Goal: Transaction & Acquisition: Obtain resource

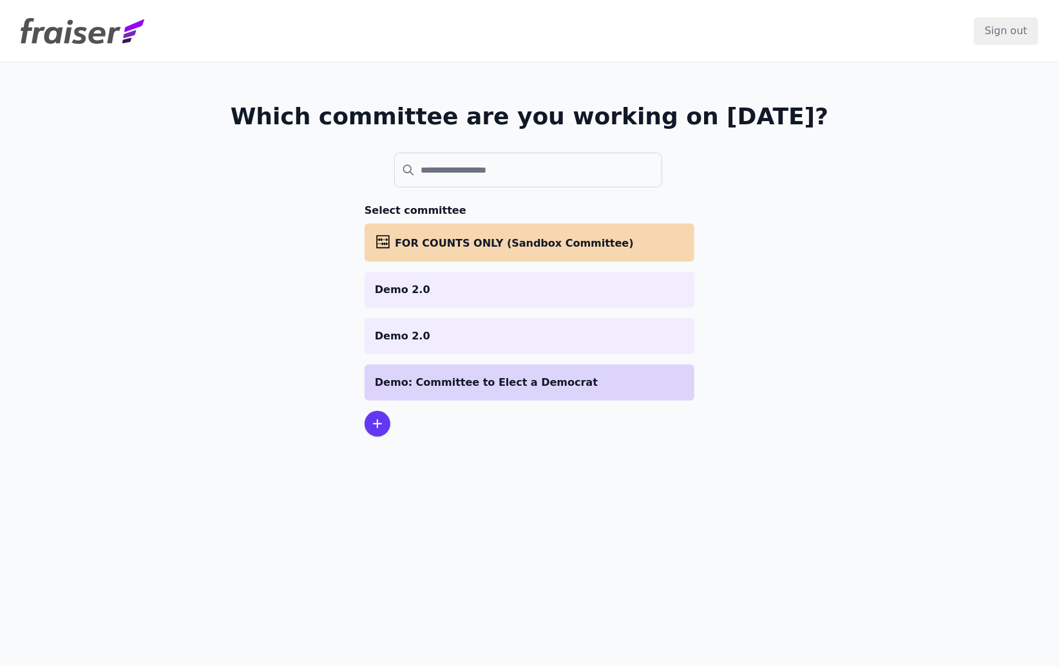
click at [479, 387] on p "Demo: Committee to Elect a Democrat" at bounding box center [529, 382] width 309 height 15
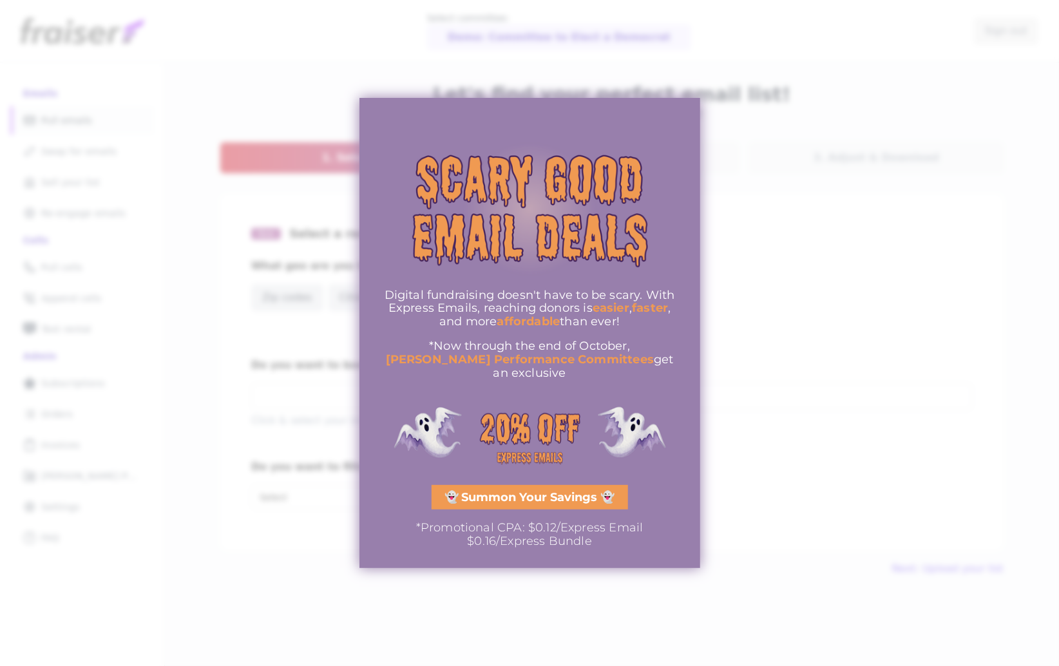
click at [778, 331] on div at bounding box center [529, 333] width 1059 height 666
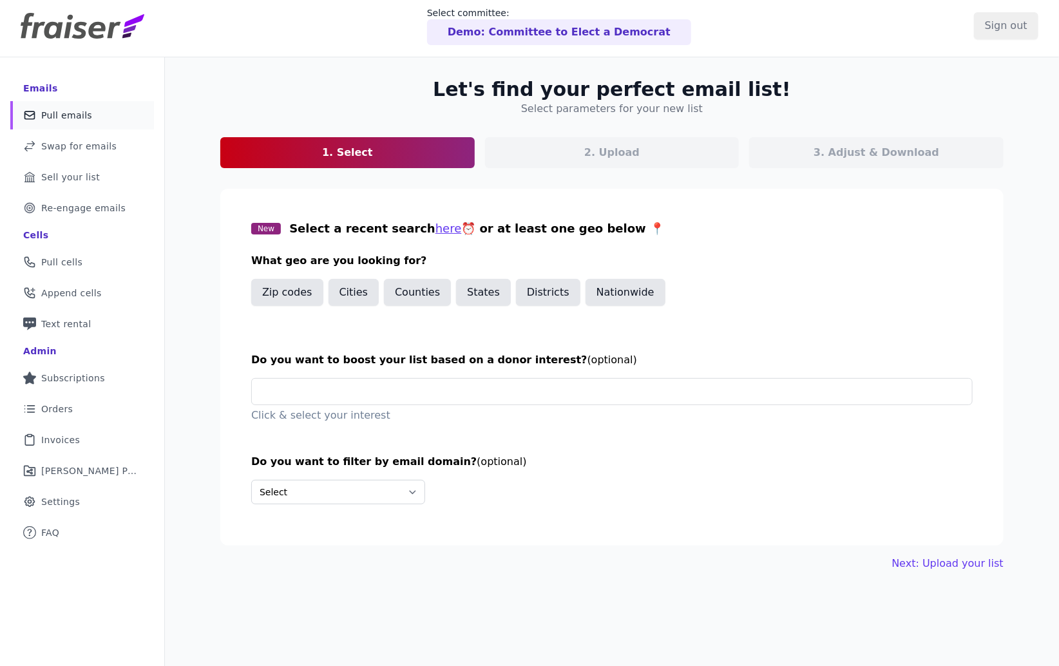
scroll to position [17, 0]
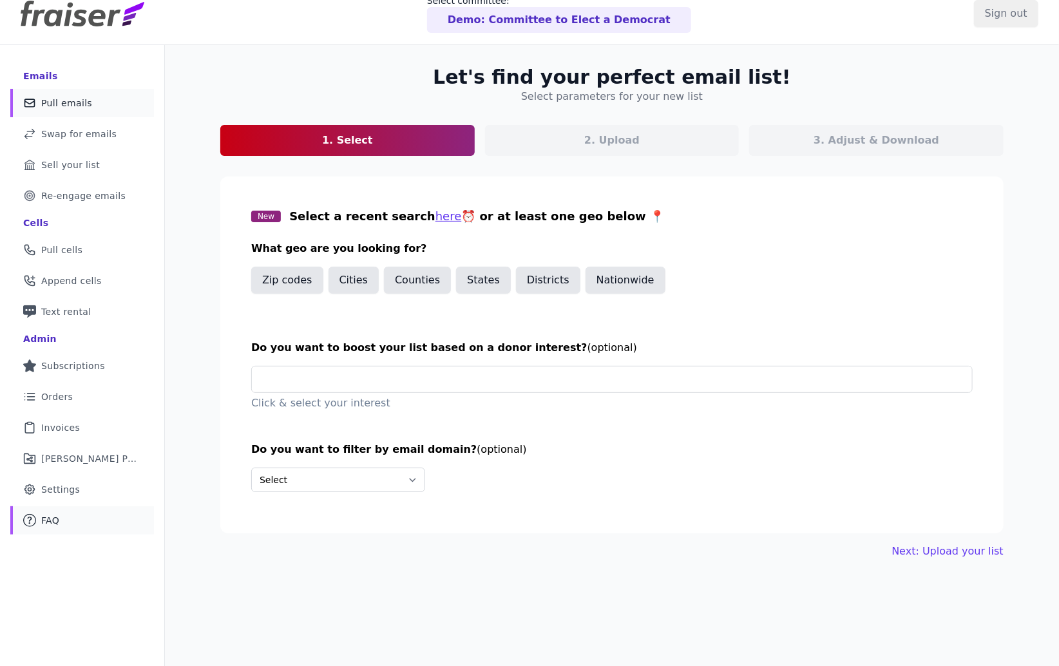
click at [47, 522] on span "FAQ" at bounding box center [50, 520] width 18 height 13
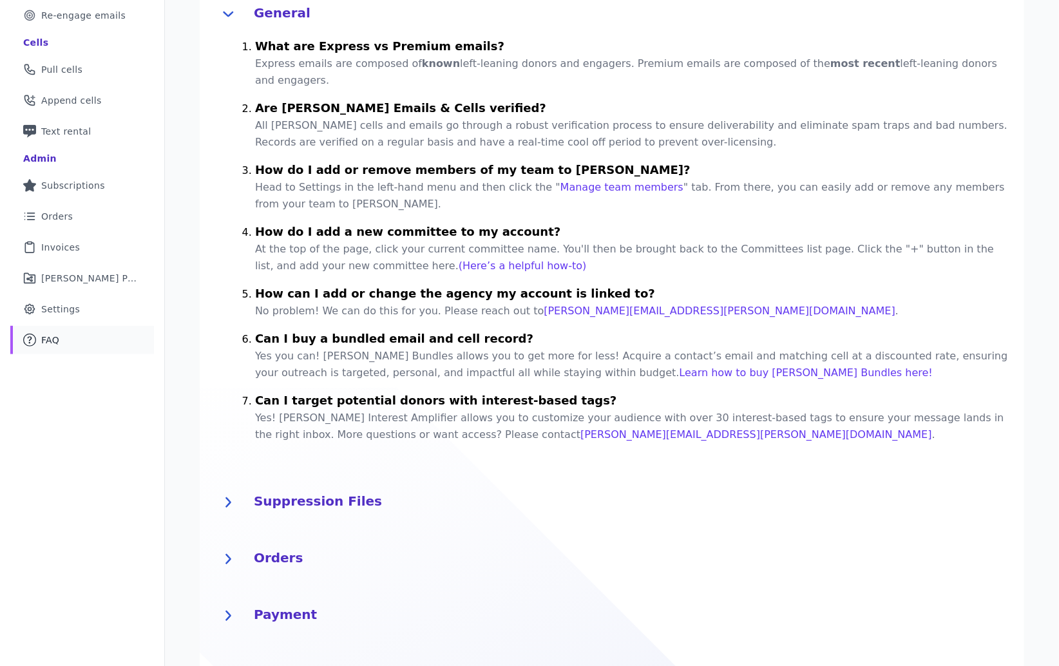
scroll to position [189, 0]
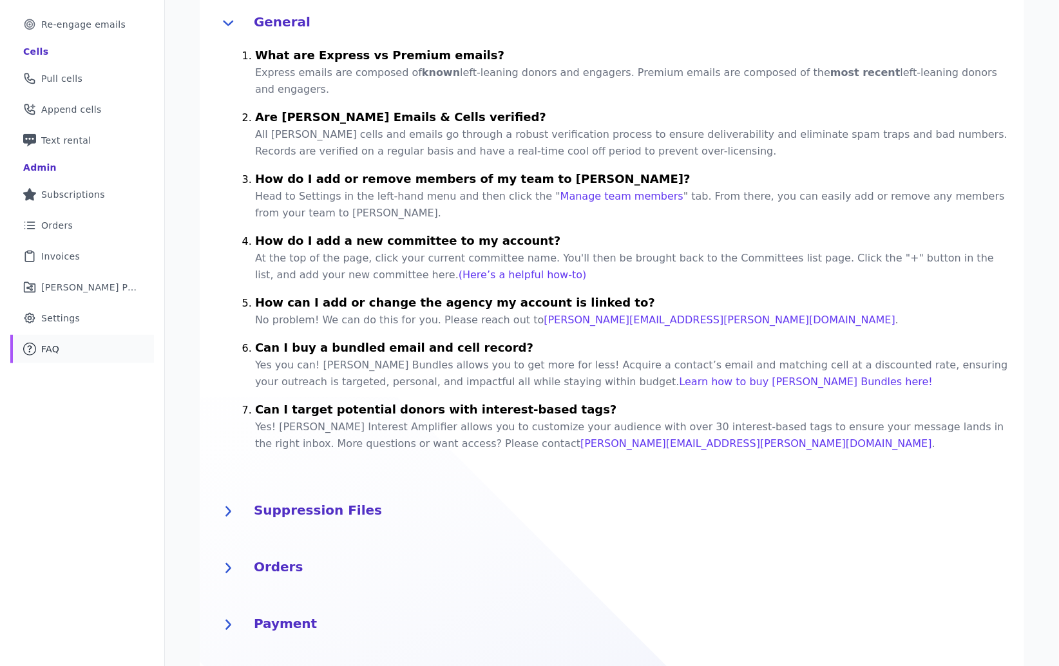
click at [275, 510] on h4 "Suppression Files" at bounding box center [631, 509] width 755 height 21
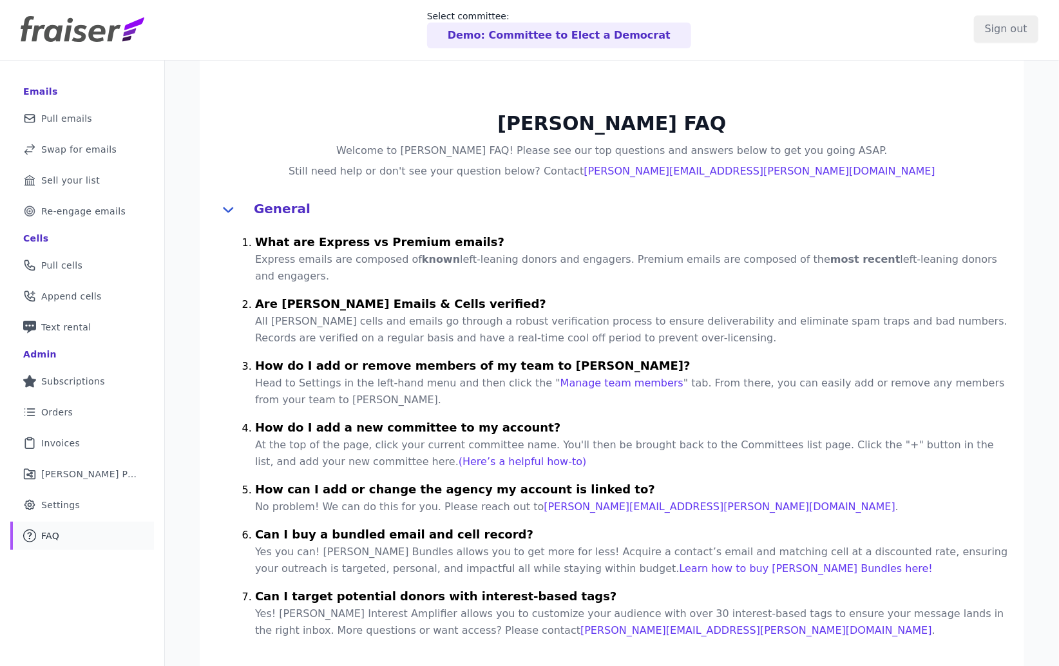
scroll to position [0, 0]
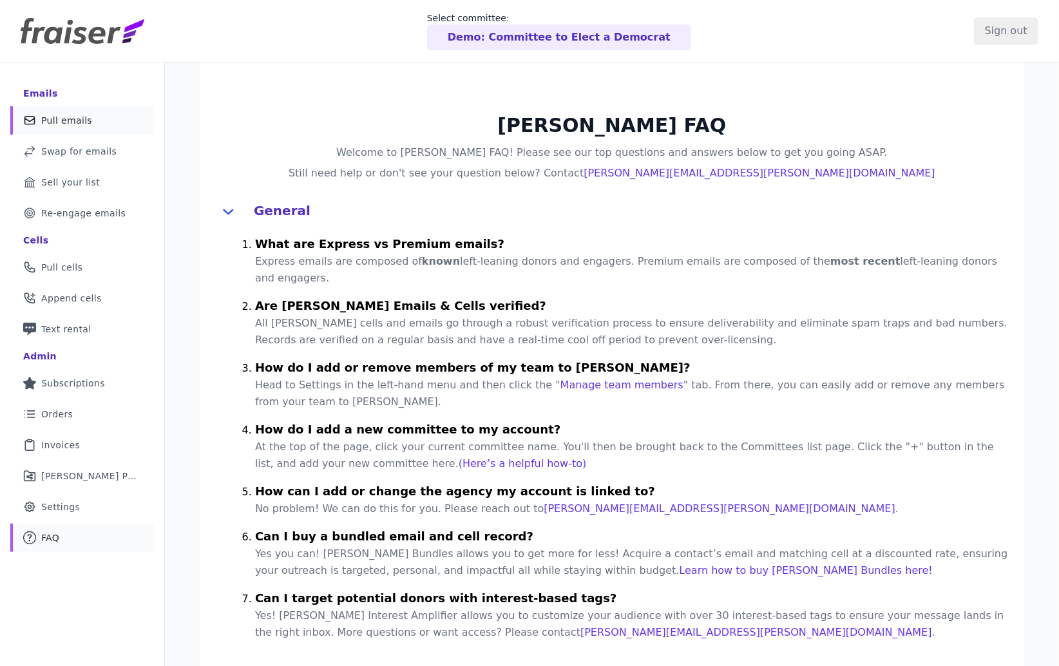
click at [86, 124] on span "Pull emails" at bounding box center [66, 120] width 51 height 13
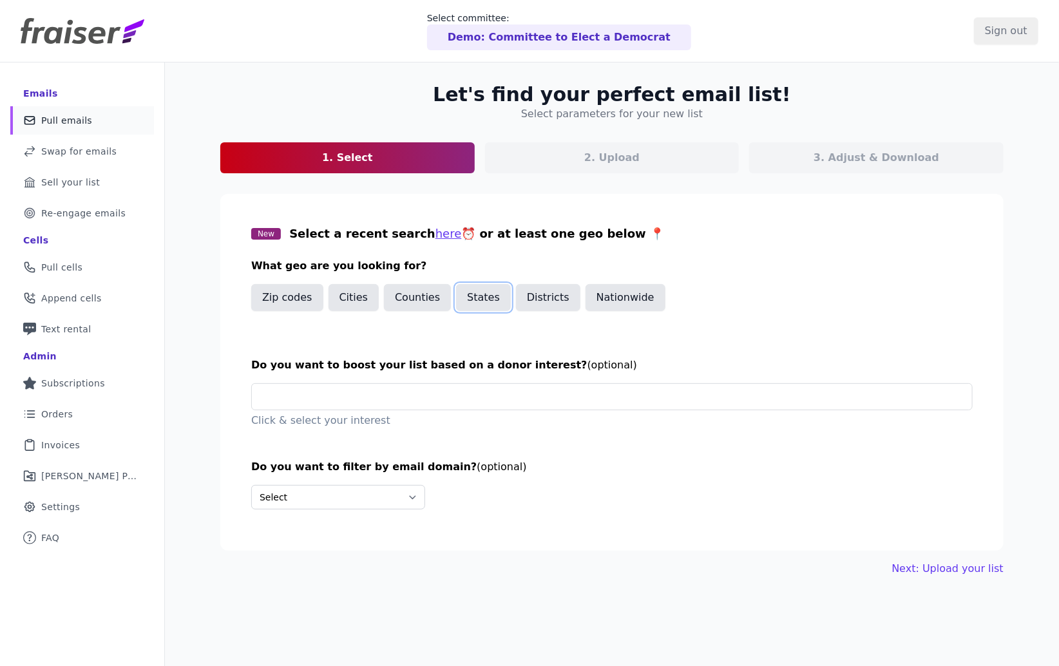
click at [481, 302] on button "States" at bounding box center [483, 297] width 55 height 27
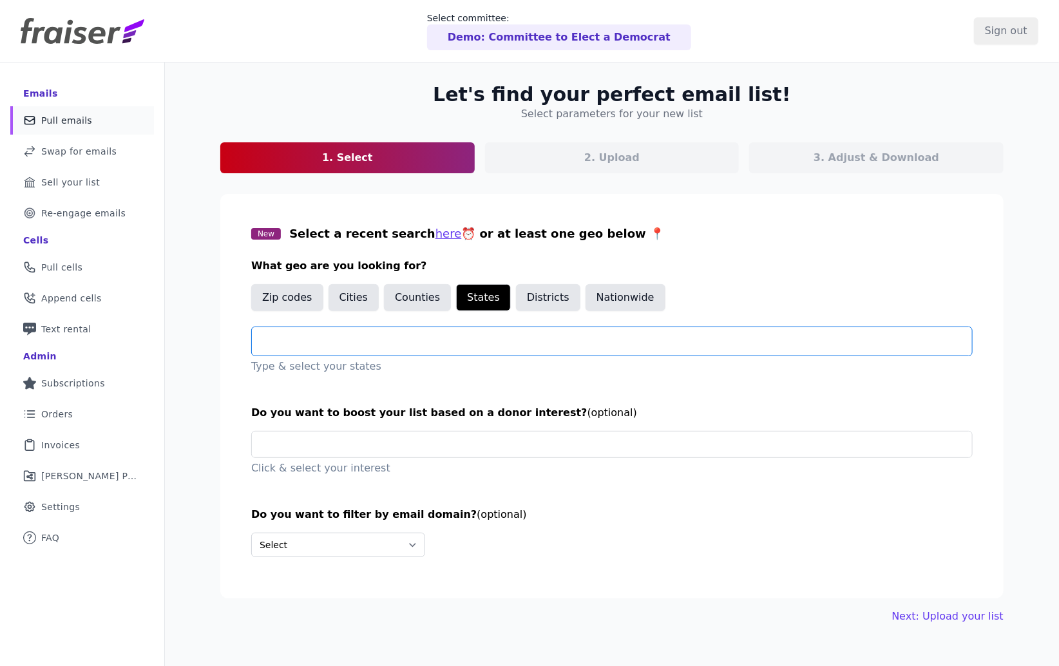
click at [466, 347] on input "text" at bounding box center [617, 341] width 710 height 15
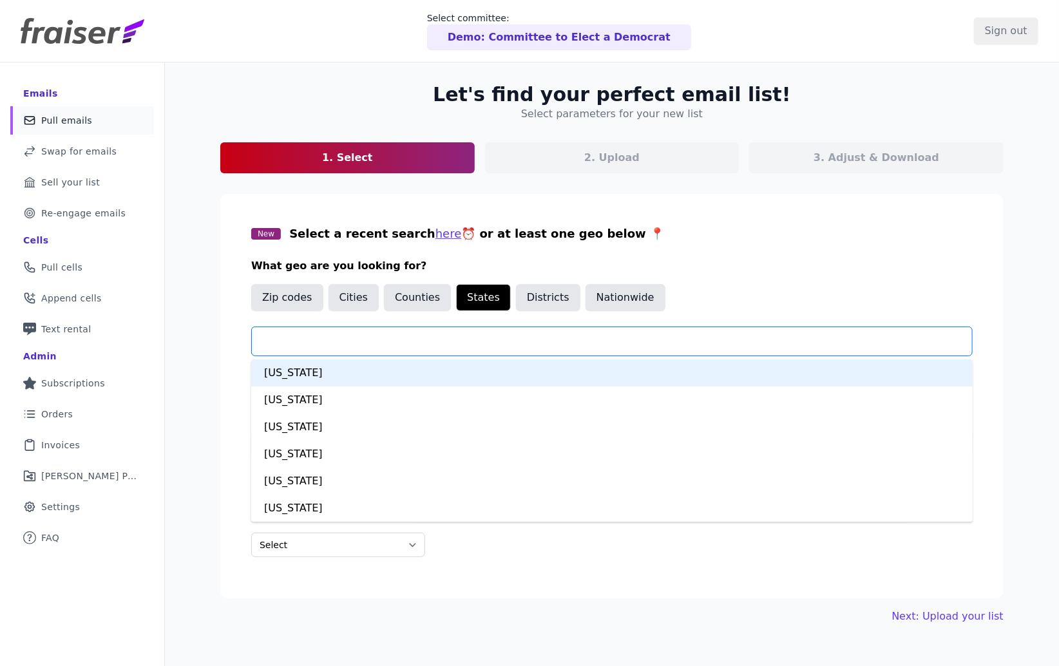
type input "*"
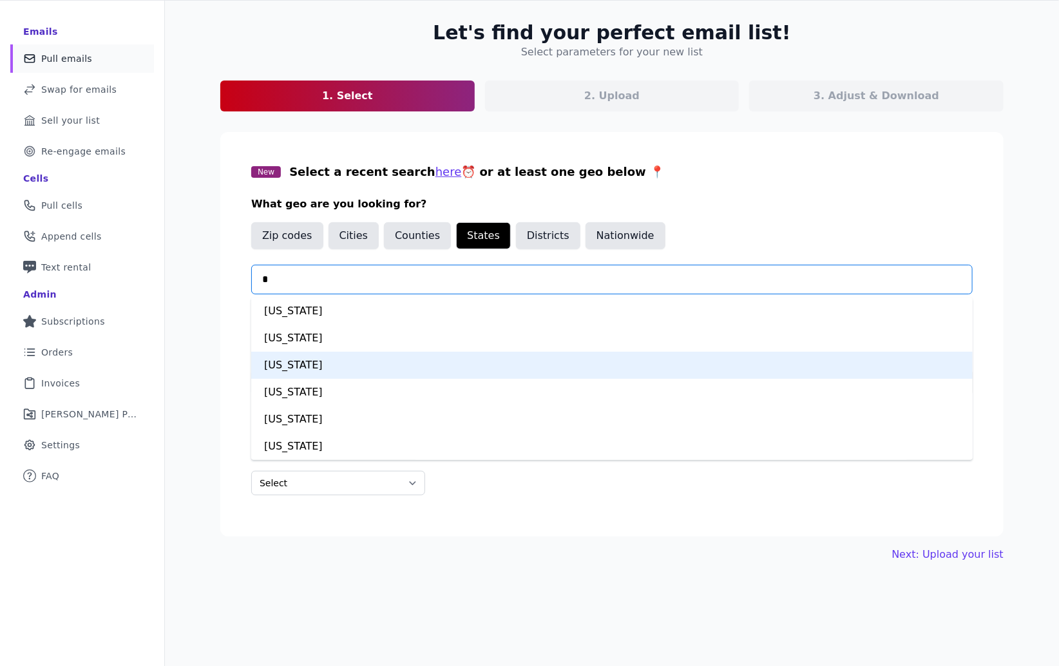
click at [305, 363] on div "Kansas" at bounding box center [611, 365] width 721 height 27
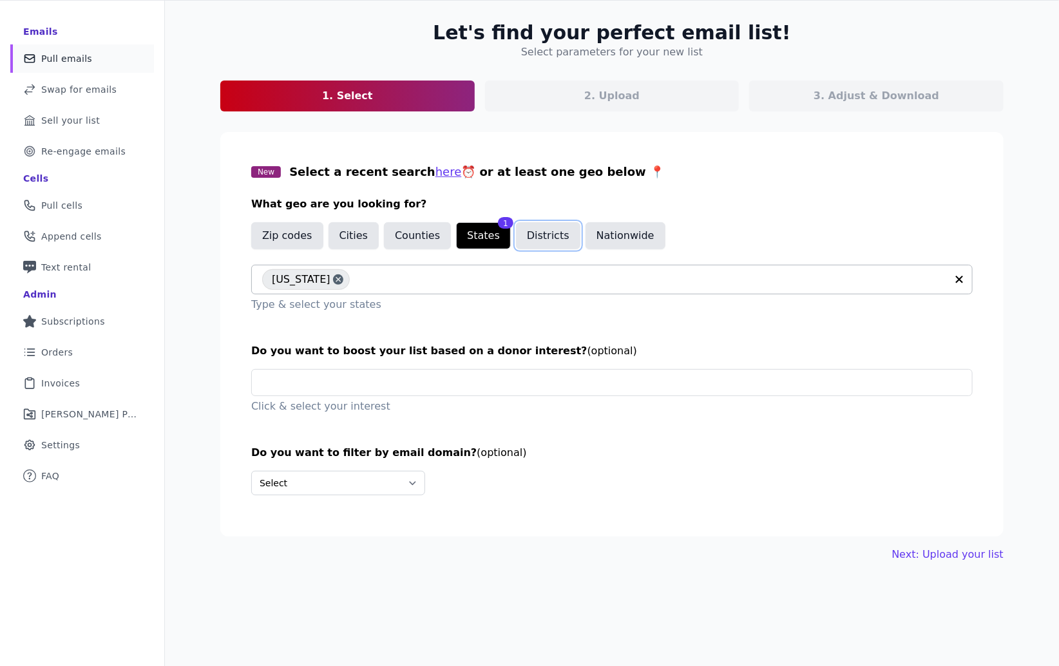
click at [533, 239] on button "Districts" at bounding box center [548, 235] width 64 height 27
click at [529, 282] on input "text" at bounding box center [617, 279] width 710 height 15
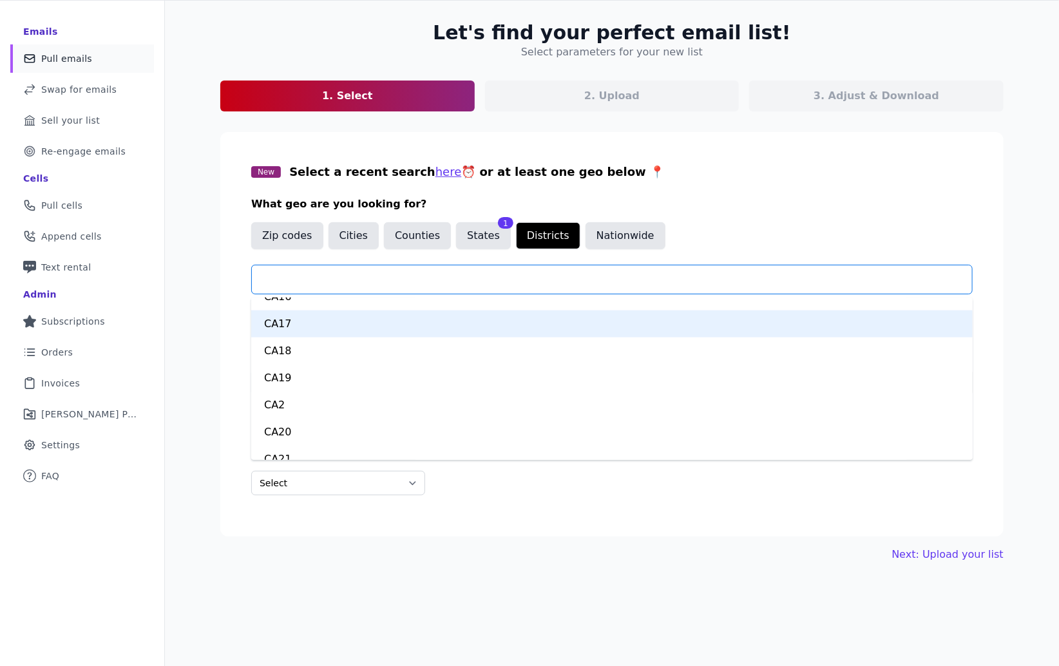
scroll to position [866, 0]
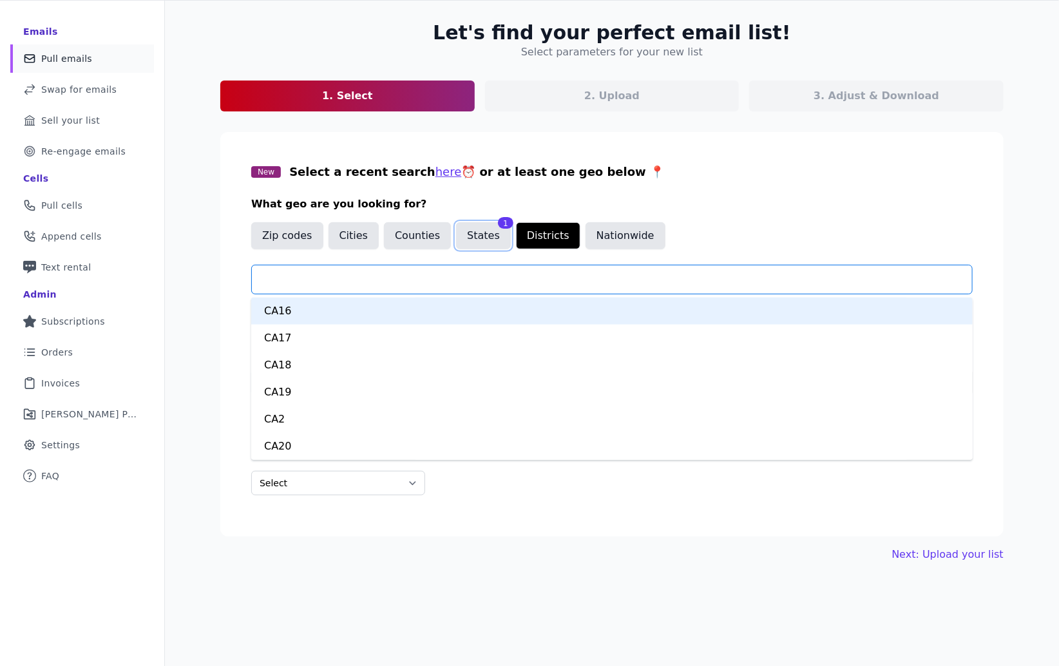
click at [472, 234] on button "States" at bounding box center [483, 235] width 55 height 27
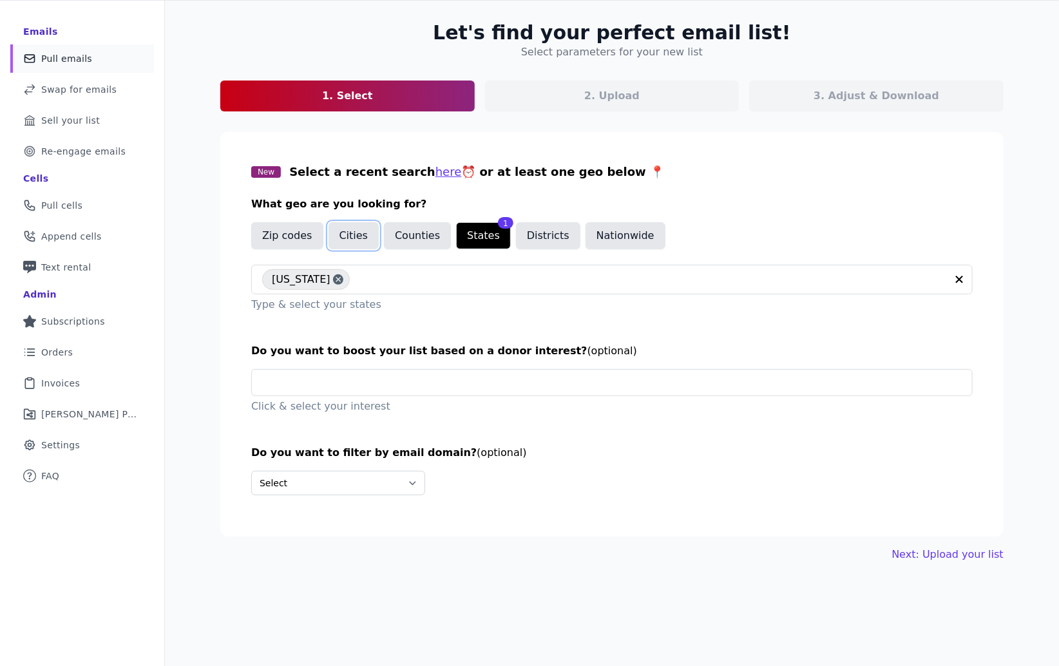
click at [359, 239] on button "Cities" at bounding box center [354, 235] width 51 height 27
click at [274, 233] on button "Zip codes" at bounding box center [287, 235] width 72 height 27
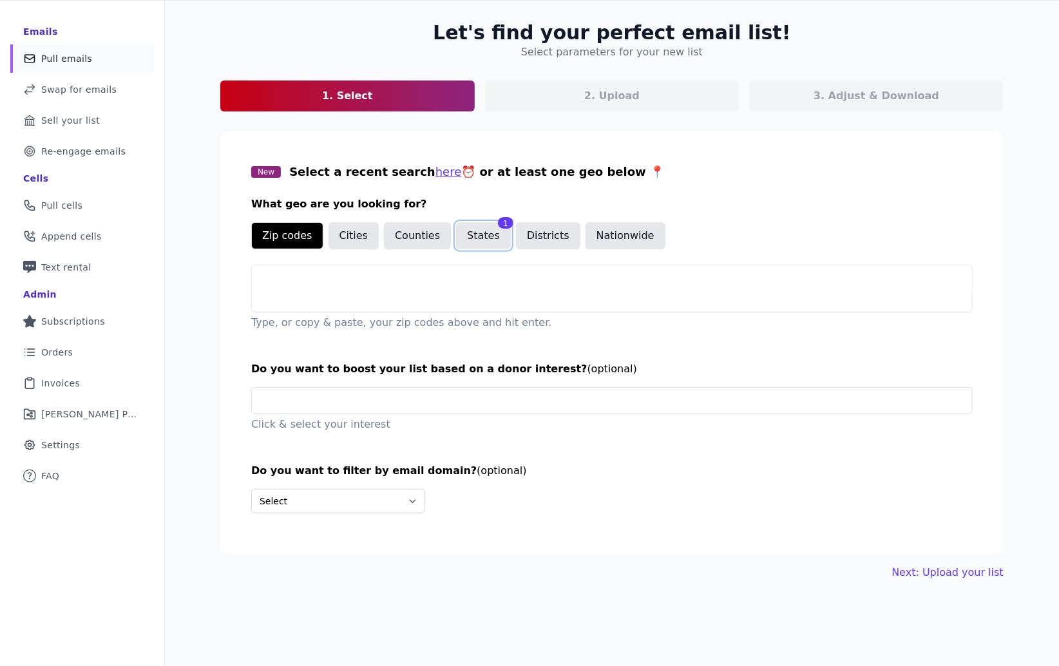
click at [464, 242] on button "States" at bounding box center [483, 235] width 55 height 27
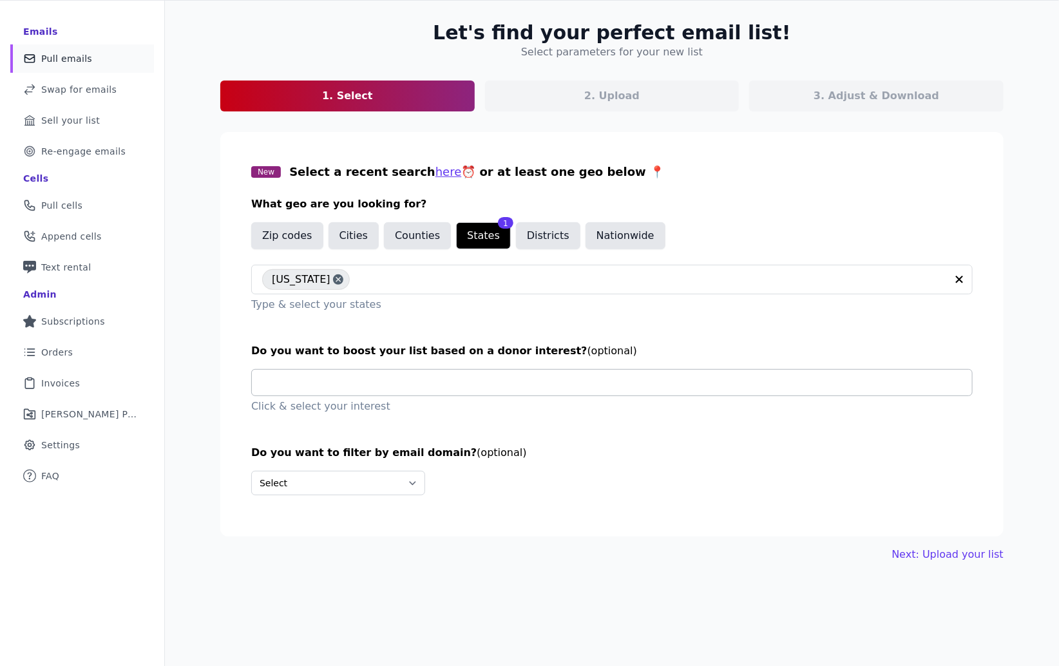
click at [432, 383] on input "text" at bounding box center [617, 383] width 710 height 26
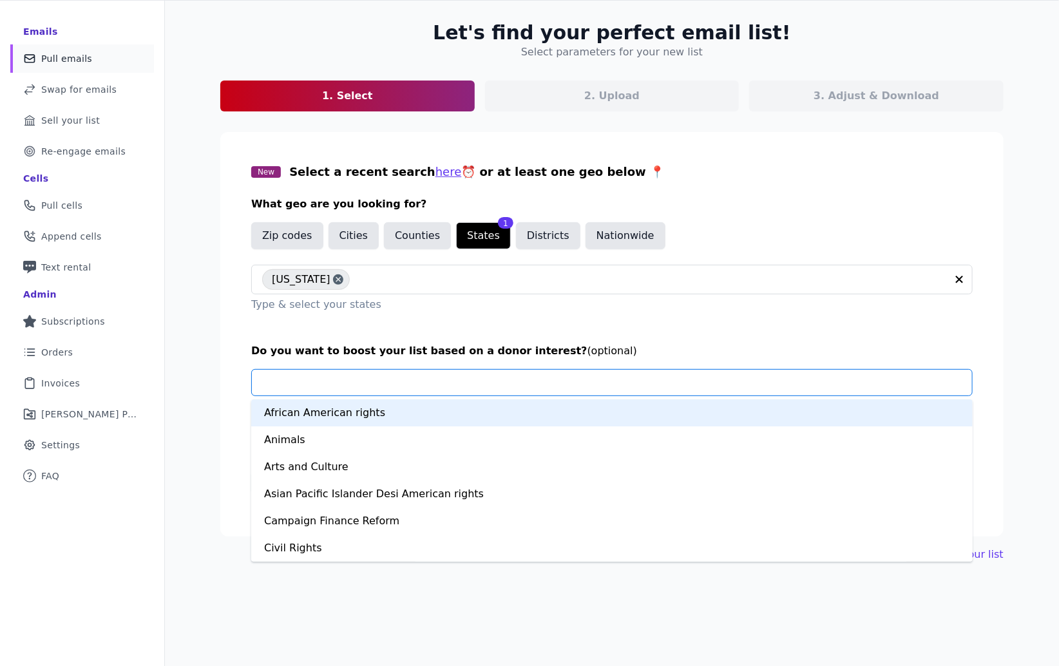
click at [405, 334] on section "New Select a recent search here ⏰ or at least one geo below 📍 What geo are you …" at bounding box center [611, 334] width 783 height 405
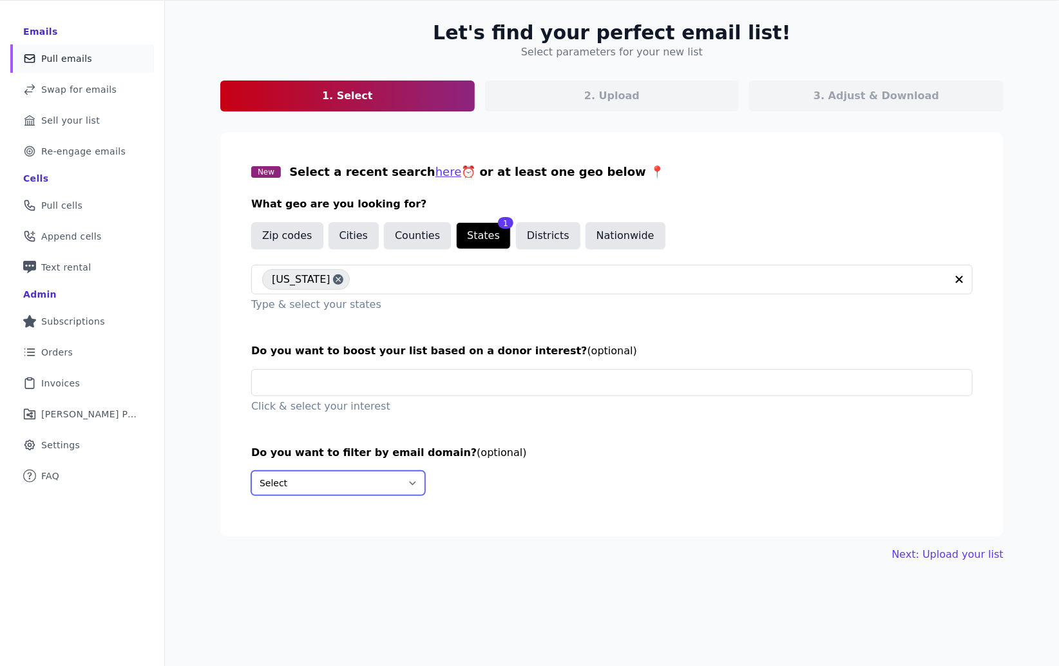
click at [399, 484] on select "Select Include only these domains Include none of these domains" at bounding box center [338, 483] width 174 height 24
select select "Include"
click at [251, 471] on select "Select Include only these domains Include none of these domains" at bounding box center [338, 483] width 174 height 24
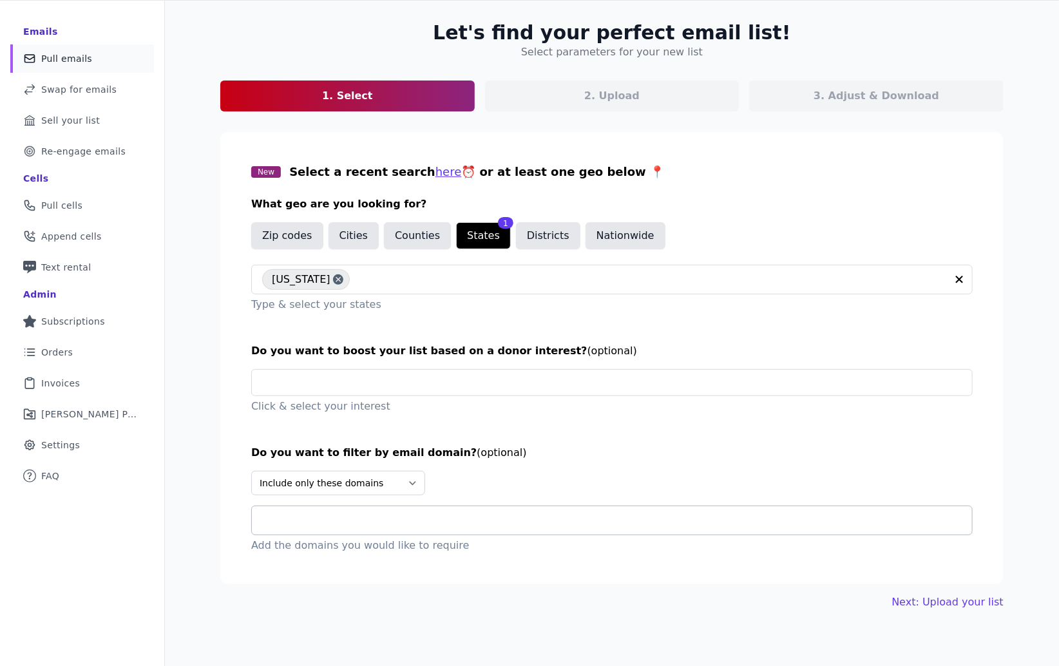
click at [338, 524] on input "text" at bounding box center [617, 520] width 710 height 15
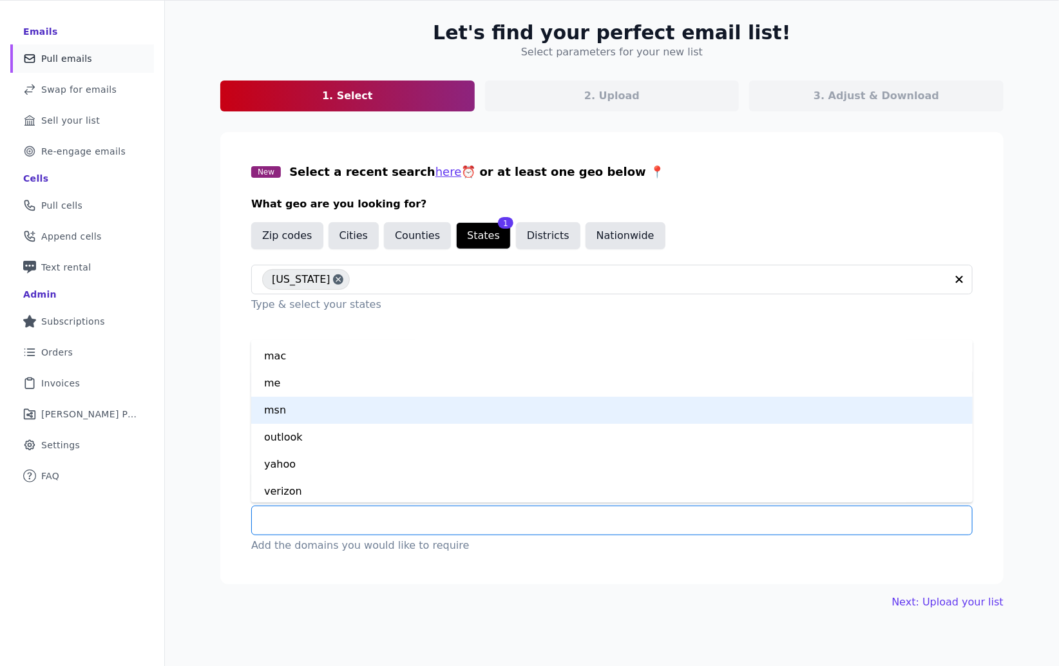
scroll to position [162, 0]
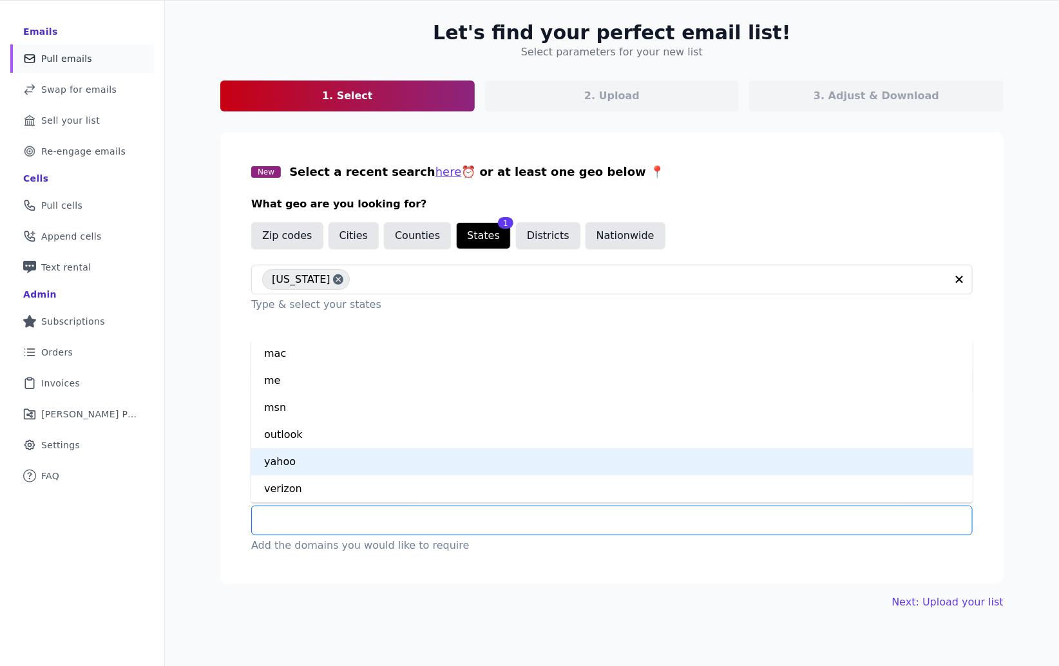
click at [222, 475] on section "New Select a recent search here ⏰ or at least one geo below 📍 What geo are you …" at bounding box center [611, 358] width 783 height 452
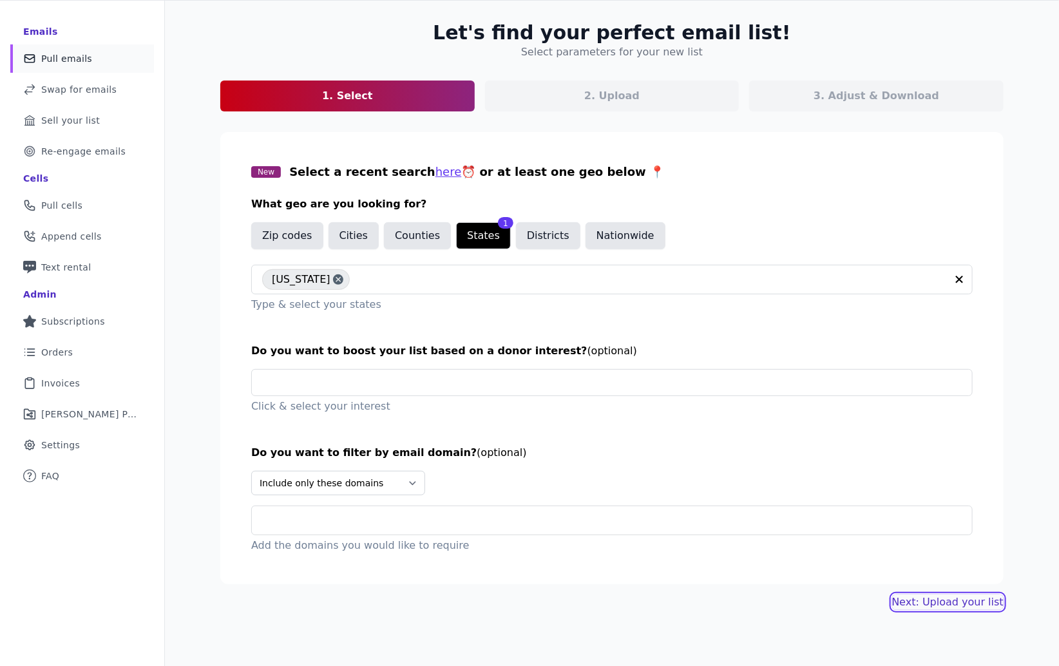
click at [939, 607] on link "Next: Upload your list" at bounding box center [947, 602] width 111 height 15
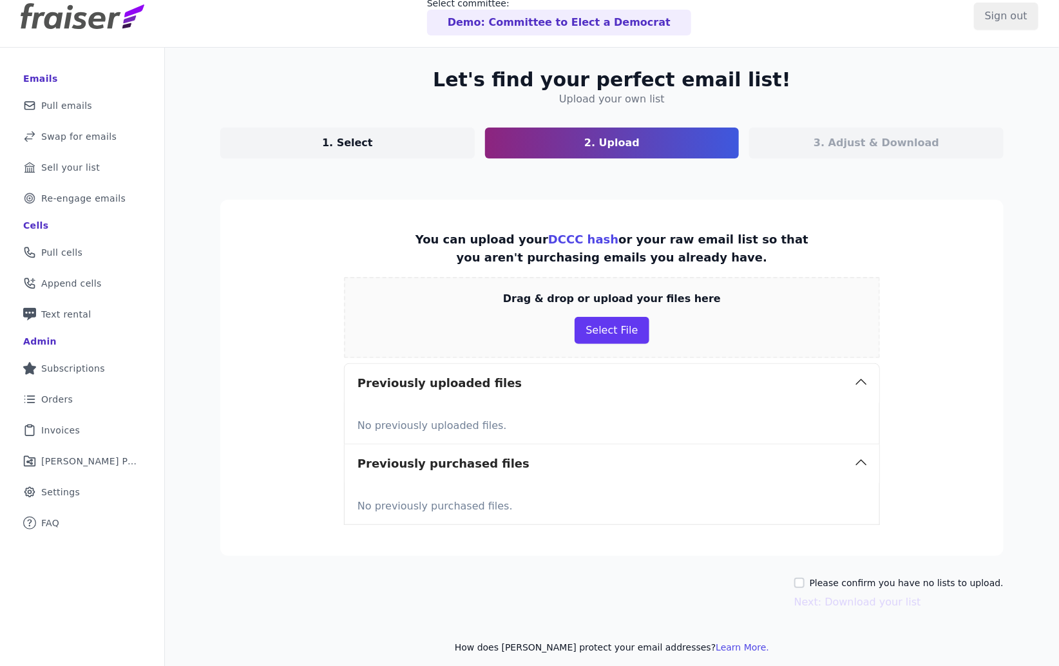
scroll to position [17, 0]
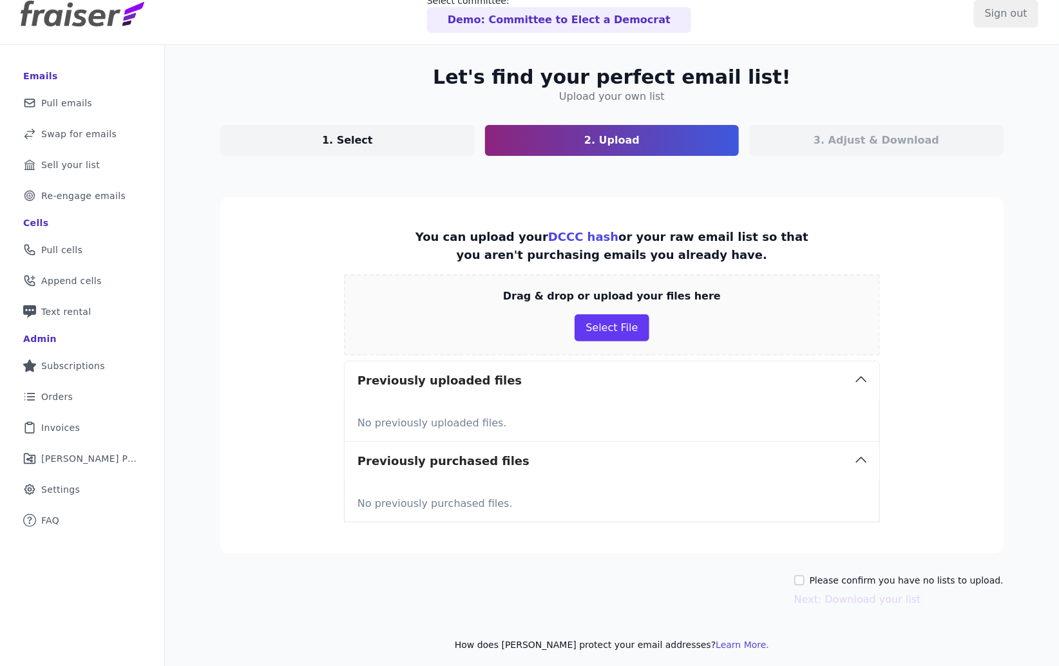
click at [548, 236] on link "DCCC hash" at bounding box center [583, 237] width 70 height 14
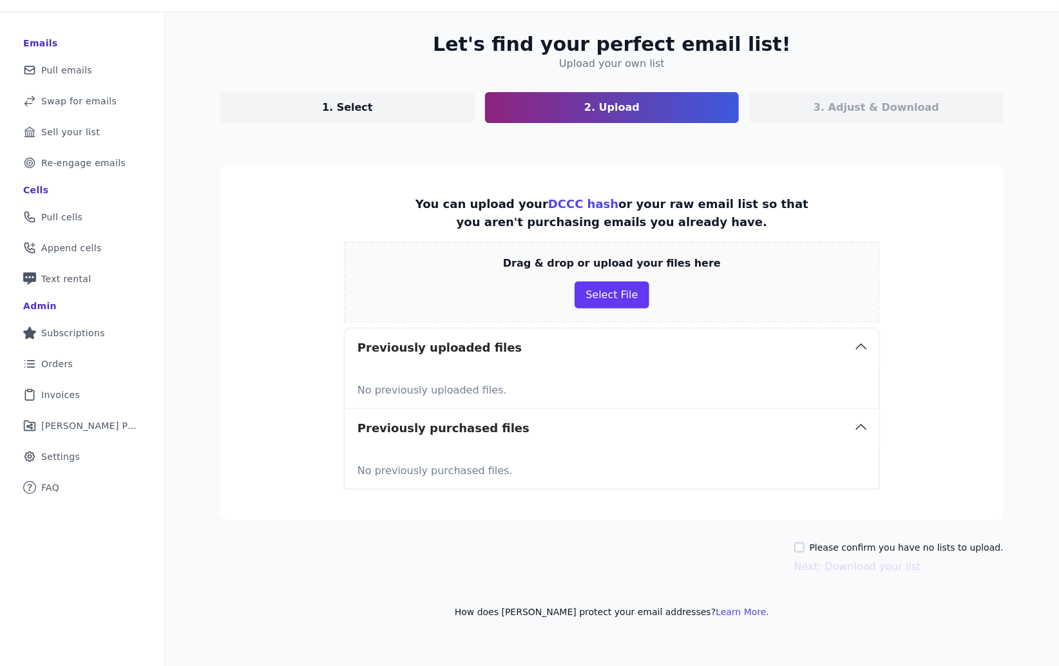
scroll to position [62, 0]
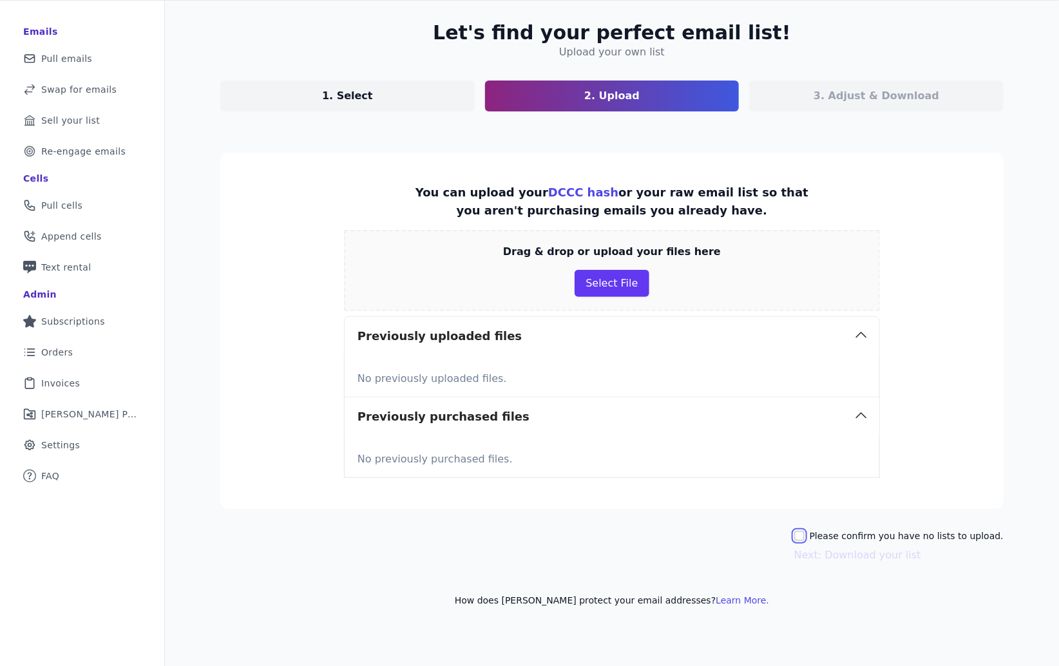
click at [805, 536] on input "Please confirm you have no lists to upload." at bounding box center [799, 536] width 10 height 10
checkbox input "true"
click at [815, 555] on button "Next: Download your list" at bounding box center [857, 555] width 127 height 15
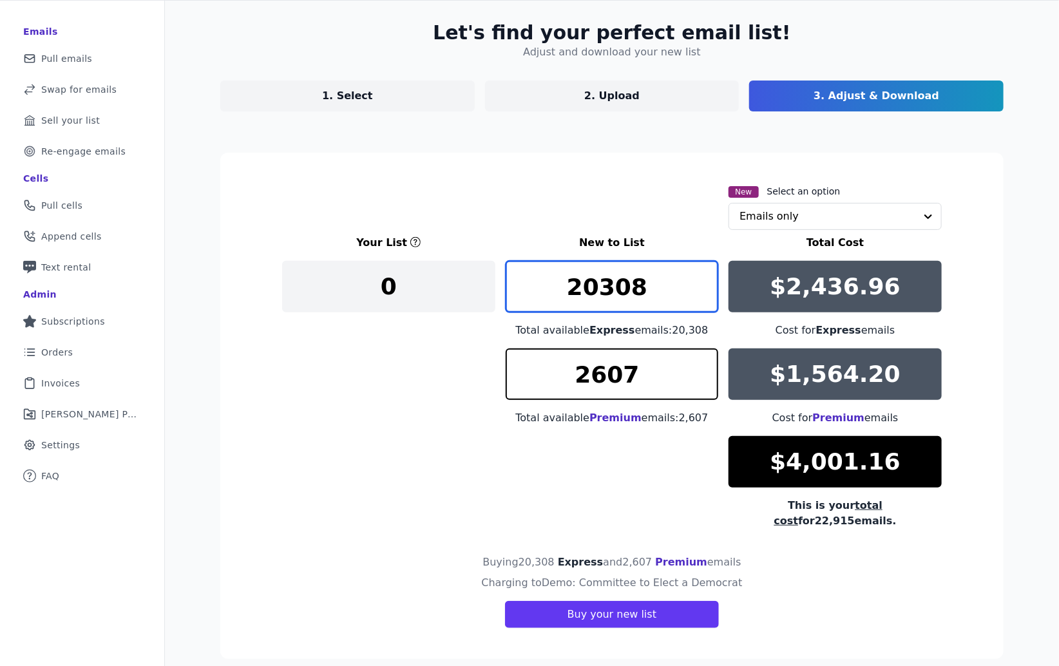
click at [620, 296] on input "20308" at bounding box center [612, 287] width 213 height 52
type input "0"
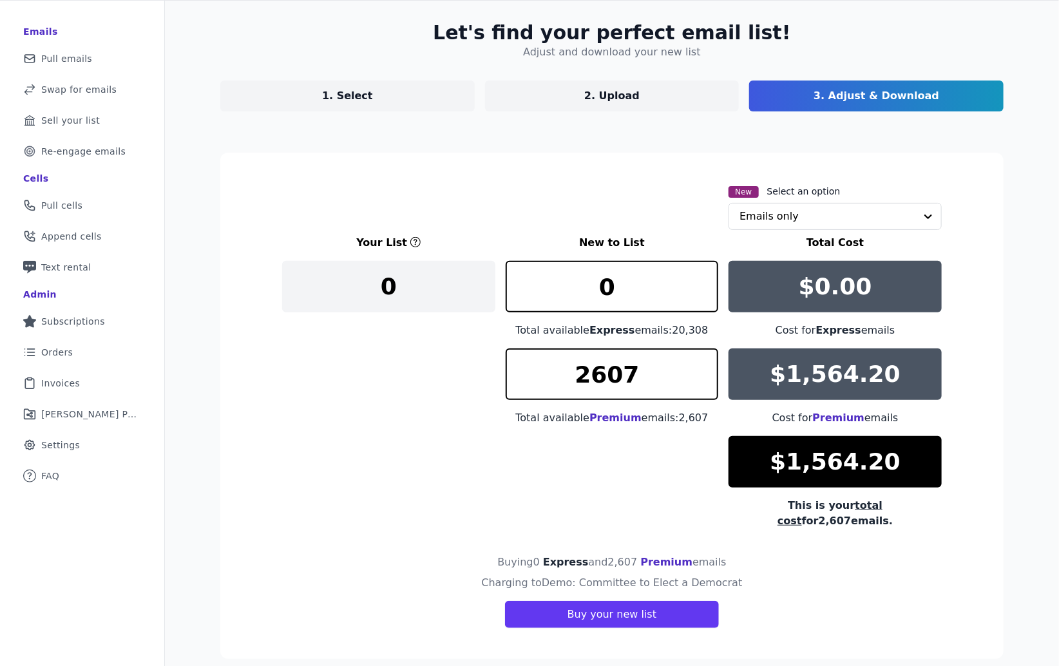
click at [463, 401] on div "Your List New to List Total Cost 0 0 Total available Express emails: 20,308 $0.…" at bounding box center [612, 382] width 660 height 294
click at [595, 376] on input "2607" at bounding box center [612, 375] width 213 height 52
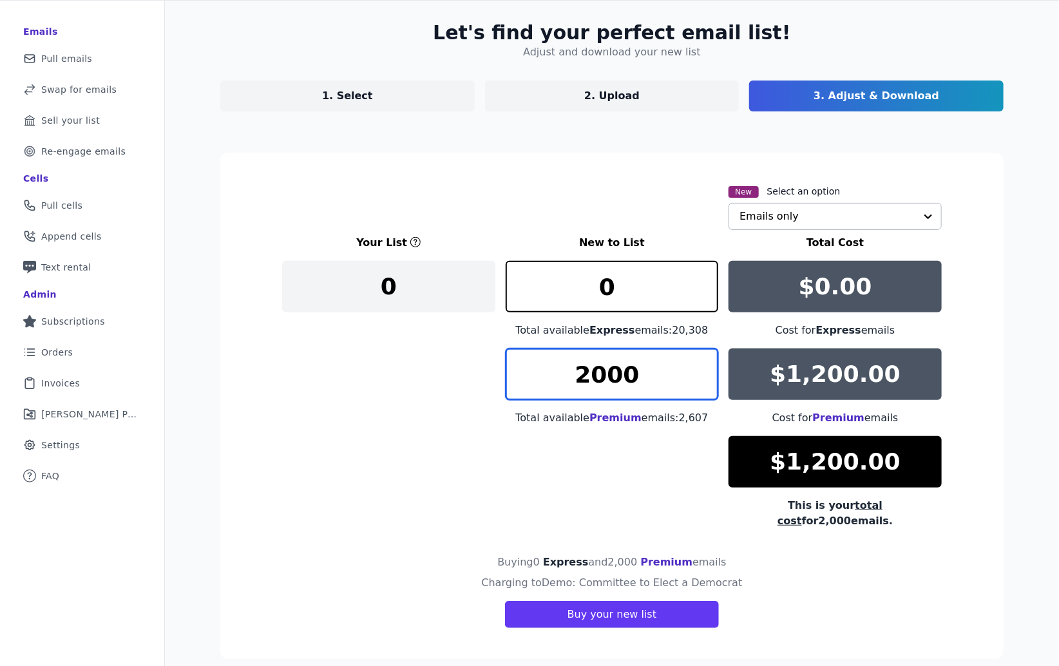
type input "2000"
click at [928, 218] on div at bounding box center [928, 217] width 26 height 26
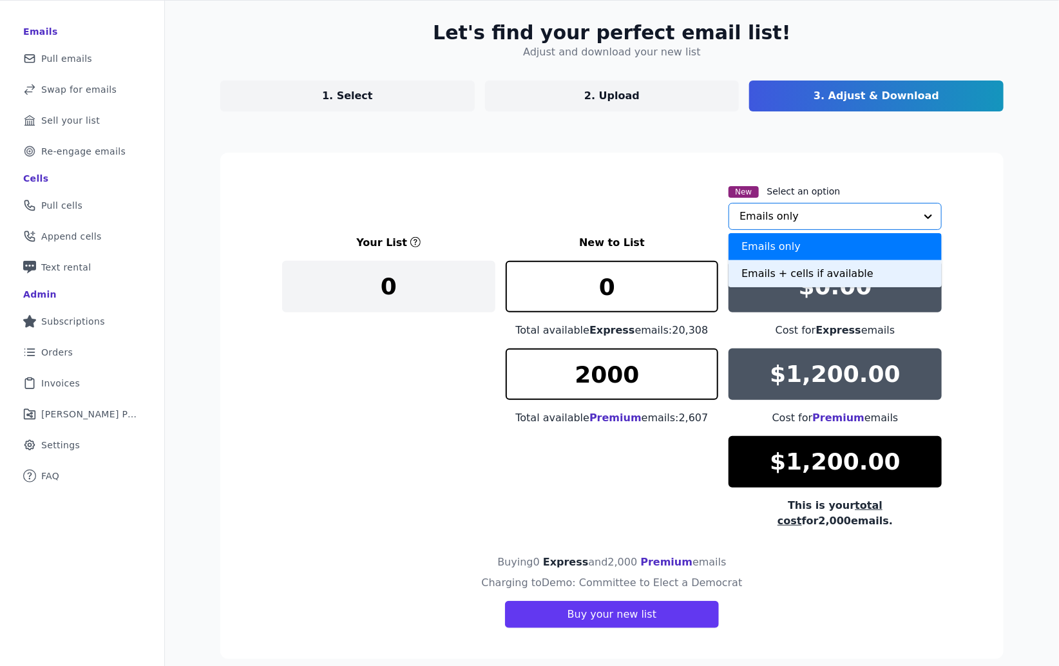
click at [769, 278] on div "Emails + cells if available" at bounding box center [835, 273] width 213 height 27
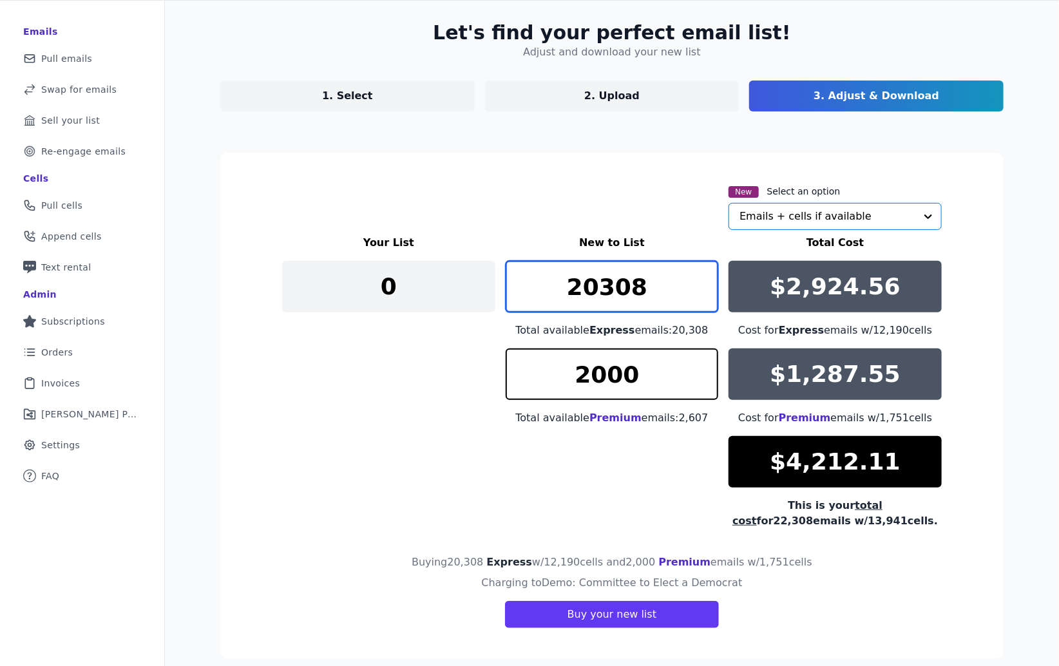
click at [631, 292] on input "20308" at bounding box center [612, 287] width 213 height 52
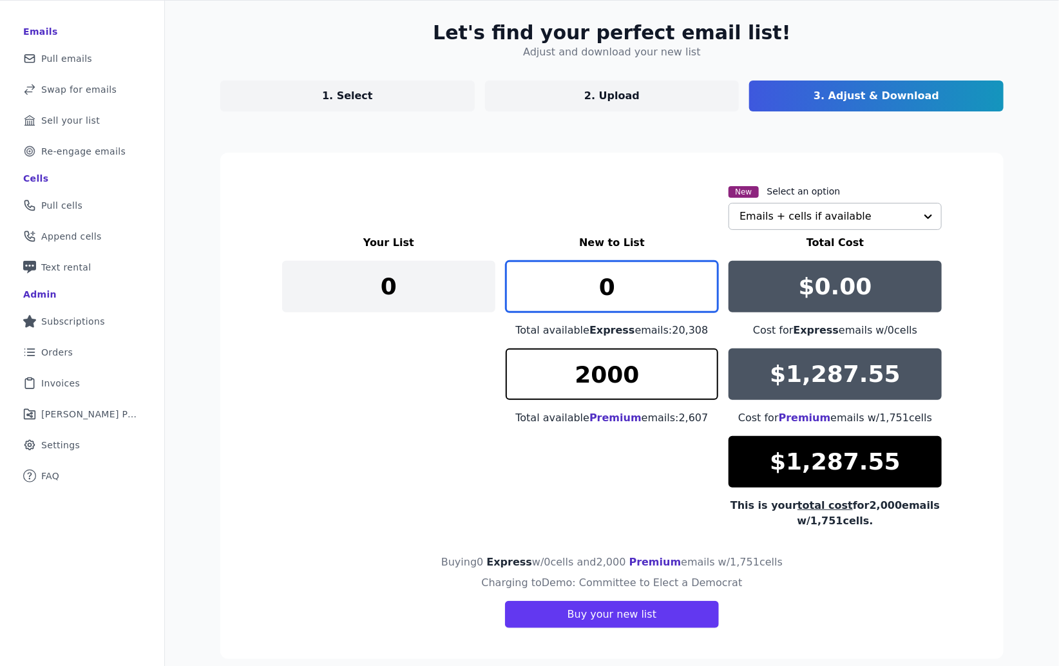
type input "0"
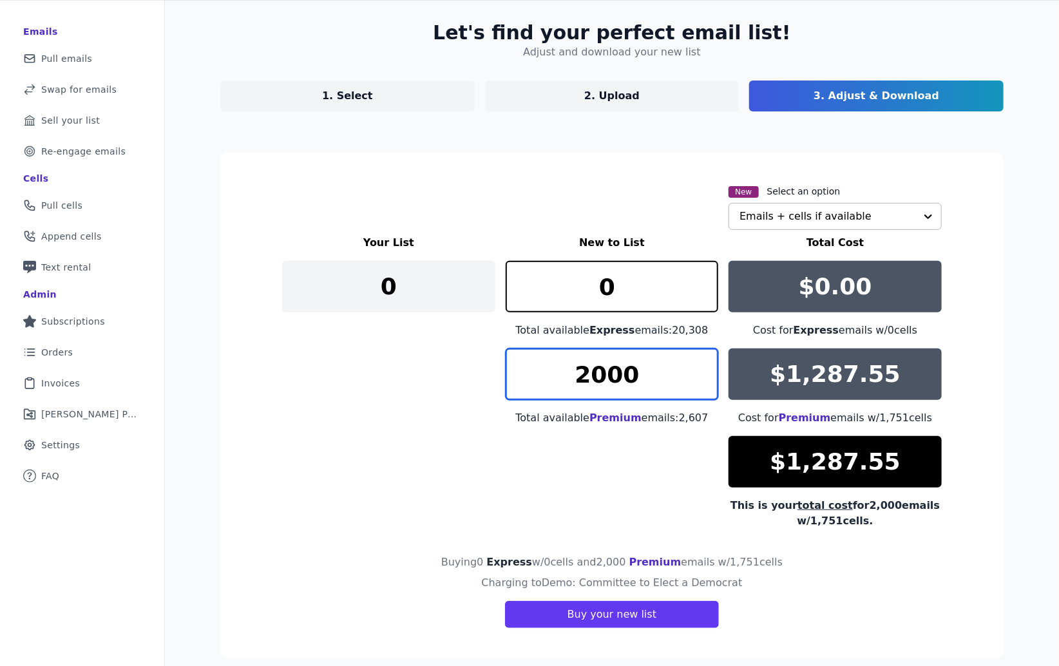
click at [611, 367] on input "2000" at bounding box center [612, 375] width 213 height 52
type input "1000"
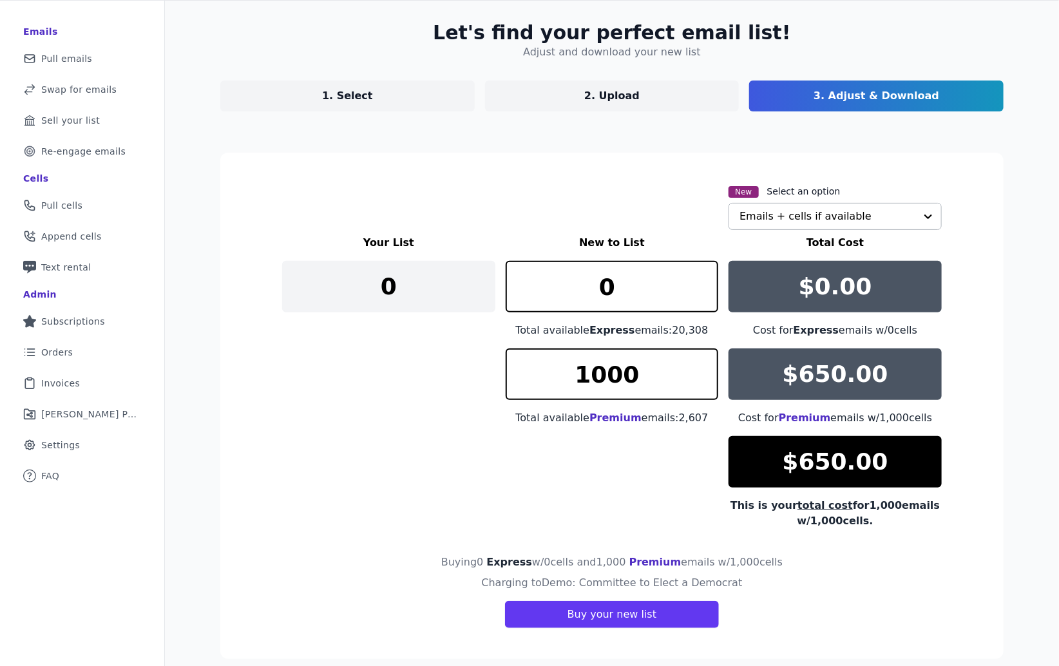
drag, startPoint x: 908, startPoint y: 417, endPoint x: 883, endPoint y: 416, distance: 25.8
click at [909, 417] on div "Cost for Premium emails w/ 1,000 cells" at bounding box center [835, 417] width 213 height 15
click at [62, 202] on span "Pull cells" at bounding box center [61, 205] width 41 height 13
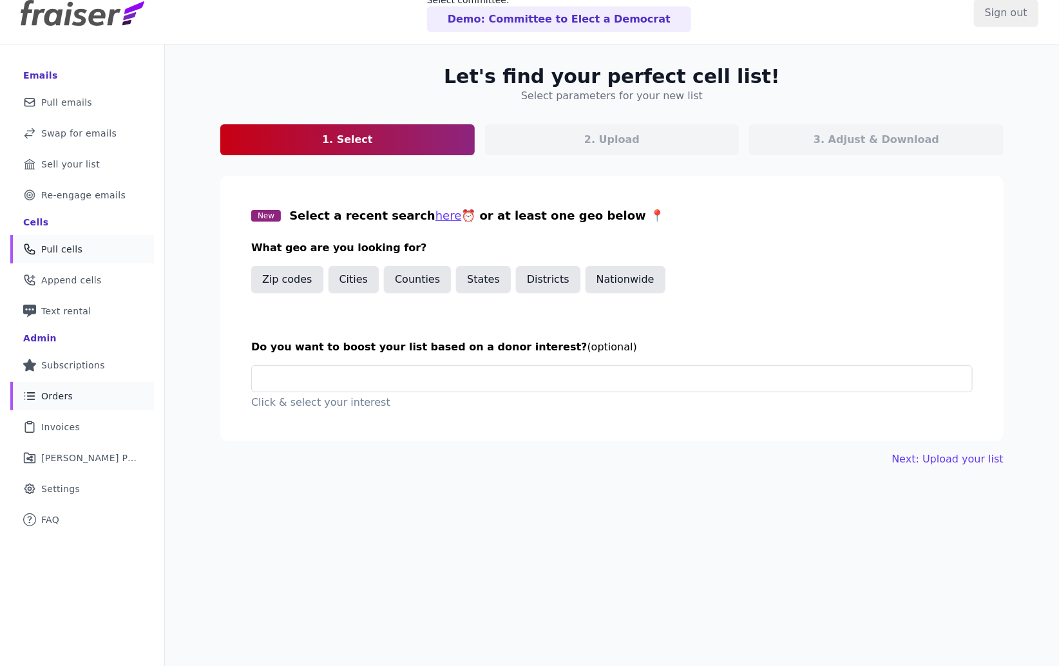
scroll to position [58, 0]
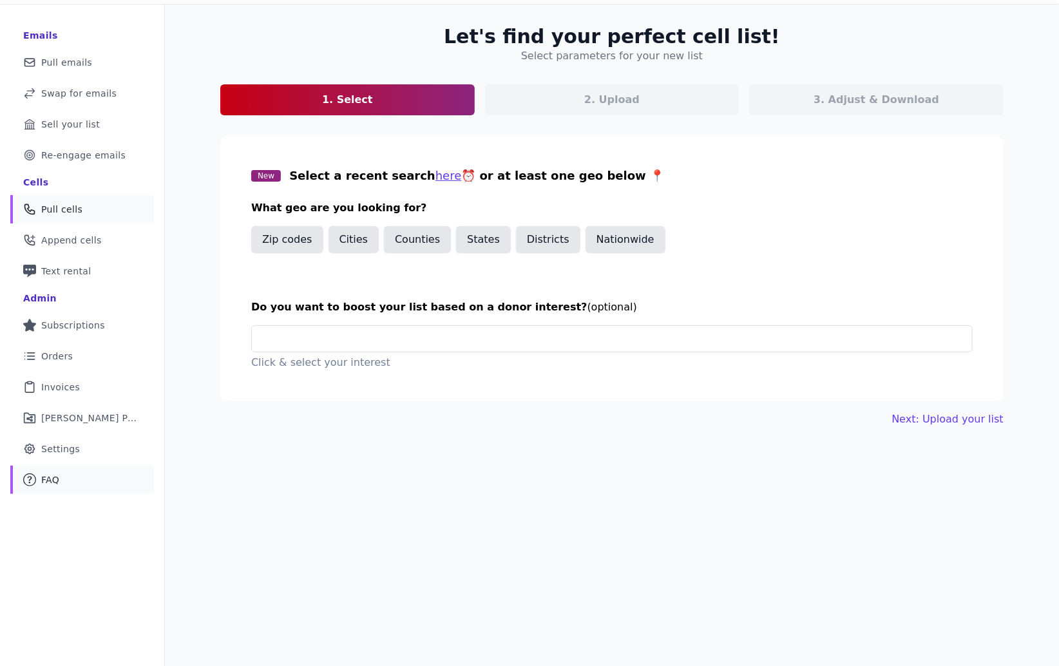
click at [58, 476] on span "FAQ" at bounding box center [50, 479] width 18 height 13
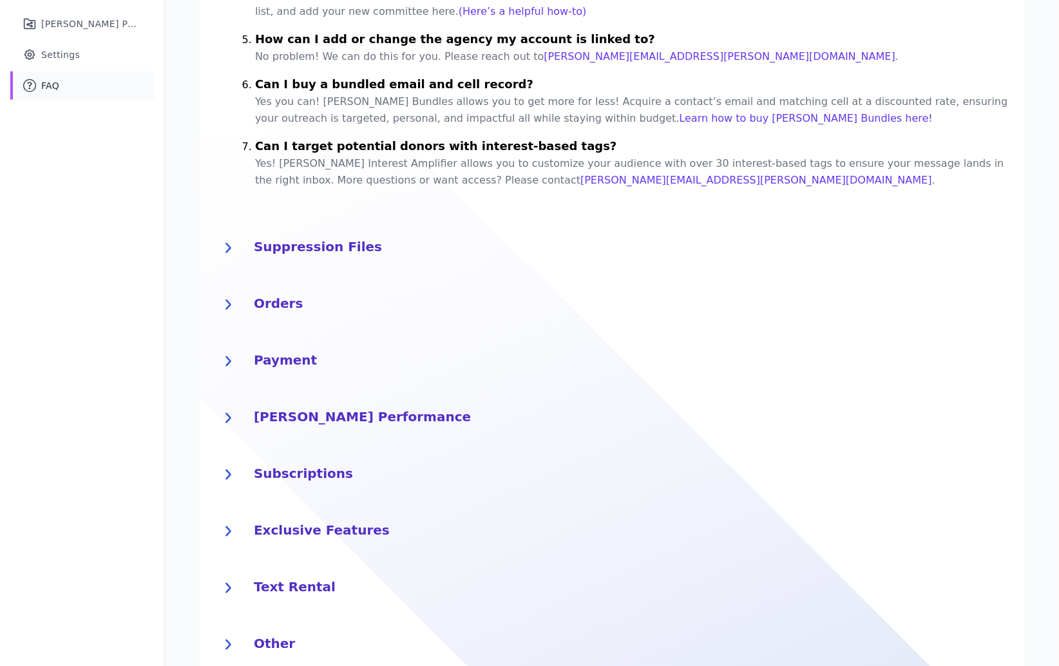
scroll to position [490, 0]
